Goal: Information Seeking & Learning: Learn about a topic

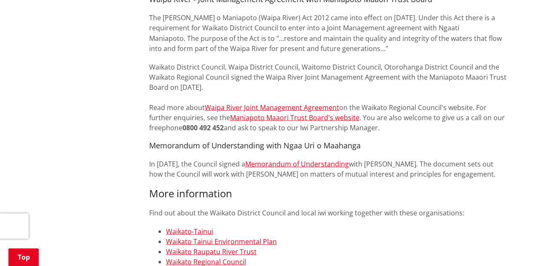
scroll to position [765, 0]
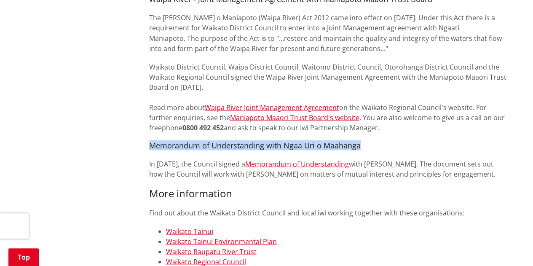
drag, startPoint x: 150, startPoint y: 125, endPoint x: 363, endPoint y: 126, distance: 213.5
click at [363, 141] on h4 "Memorandum of Understanding with Ngaa Uri o Maahanga" at bounding box center [328, 145] width 359 height 9
drag, startPoint x: 363, startPoint y: 126, endPoint x: 114, endPoint y: 123, distance: 249.8
click at [114, 123] on div "More from this section [GEOGRAPHIC_DATA] in our district Iwi working together W…" at bounding box center [266, 31] width 495 height 1253
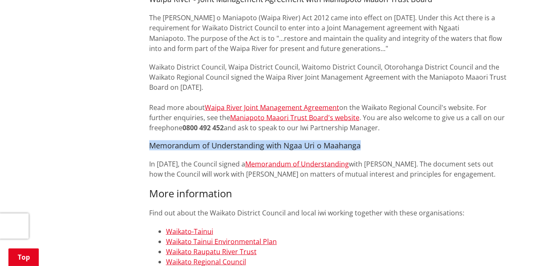
click at [114, 123] on div "More from this section [GEOGRAPHIC_DATA] in our district Iwi working together W…" at bounding box center [266, 31] width 495 height 1253
drag, startPoint x: 149, startPoint y: 125, endPoint x: 363, endPoint y: 124, distance: 214.4
click at [363, 141] on h4 "Memorandum of Understanding with Ngaa Uri o Maahanga" at bounding box center [328, 145] width 359 height 9
drag, startPoint x: 363, startPoint y: 124, endPoint x: 141, endPoint y: 119, distance: 222.5
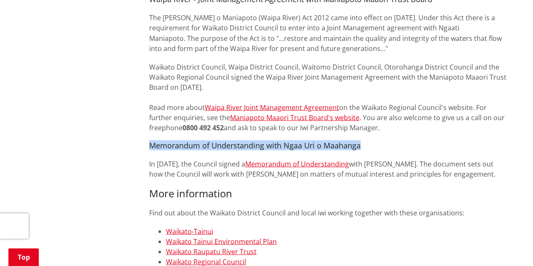
click at [141, 119] on div "More from this section [GEOGRAPHIC_DATA] in our district Iwi working together W…" at bounding box center [266, 31] width 495 height 1253
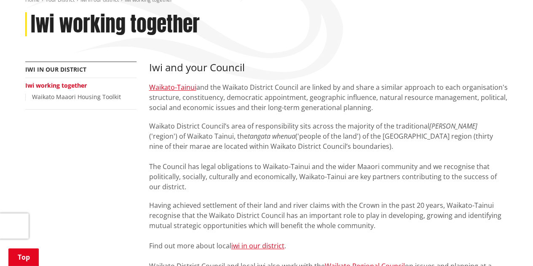
scroll to position [1, 0]
